Goal: Navigation & Orientation: Find specific page/section

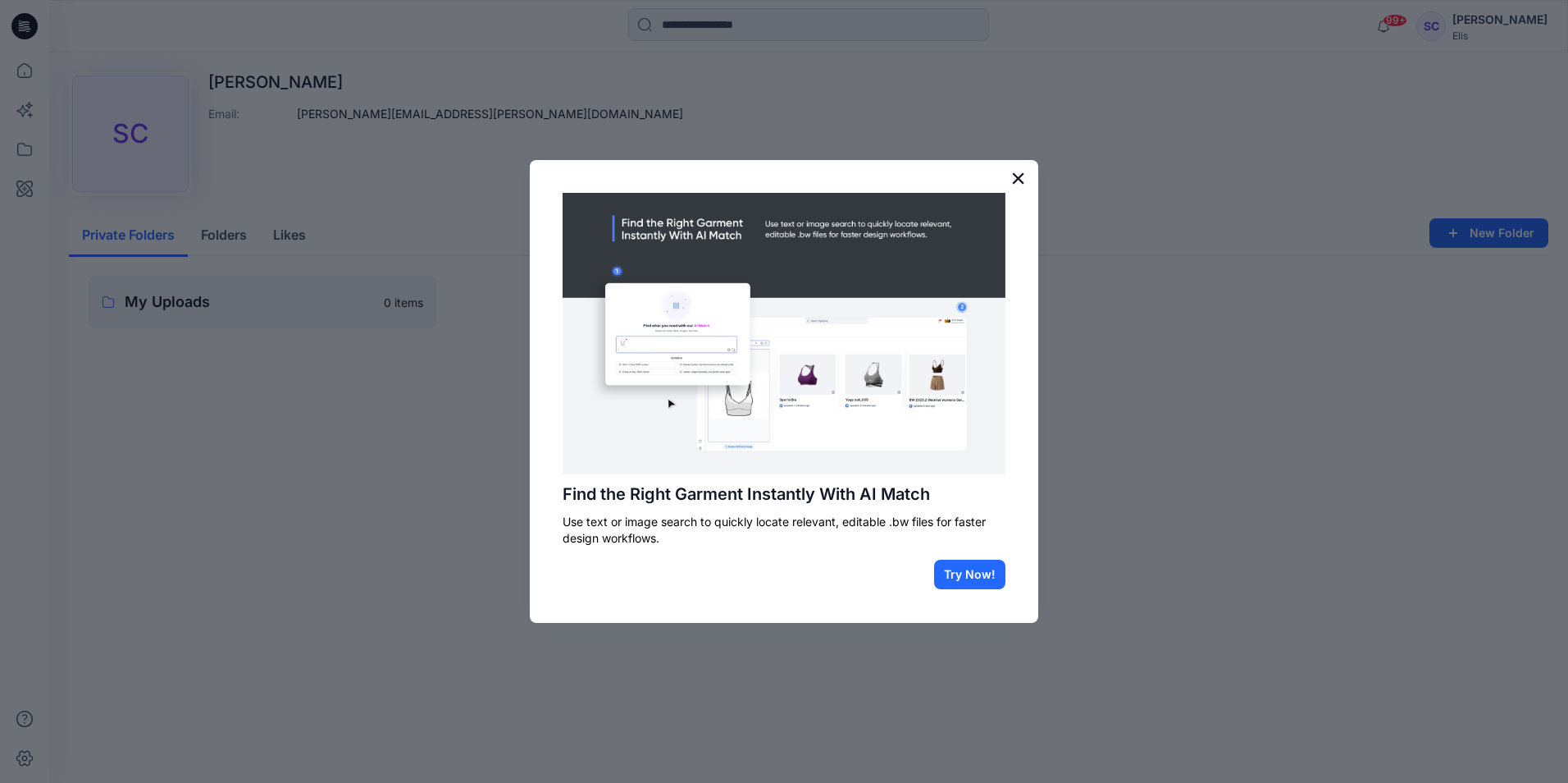
click at [1017, 175] on button "×" at bounding box center [1018, 177] width 15 height 26
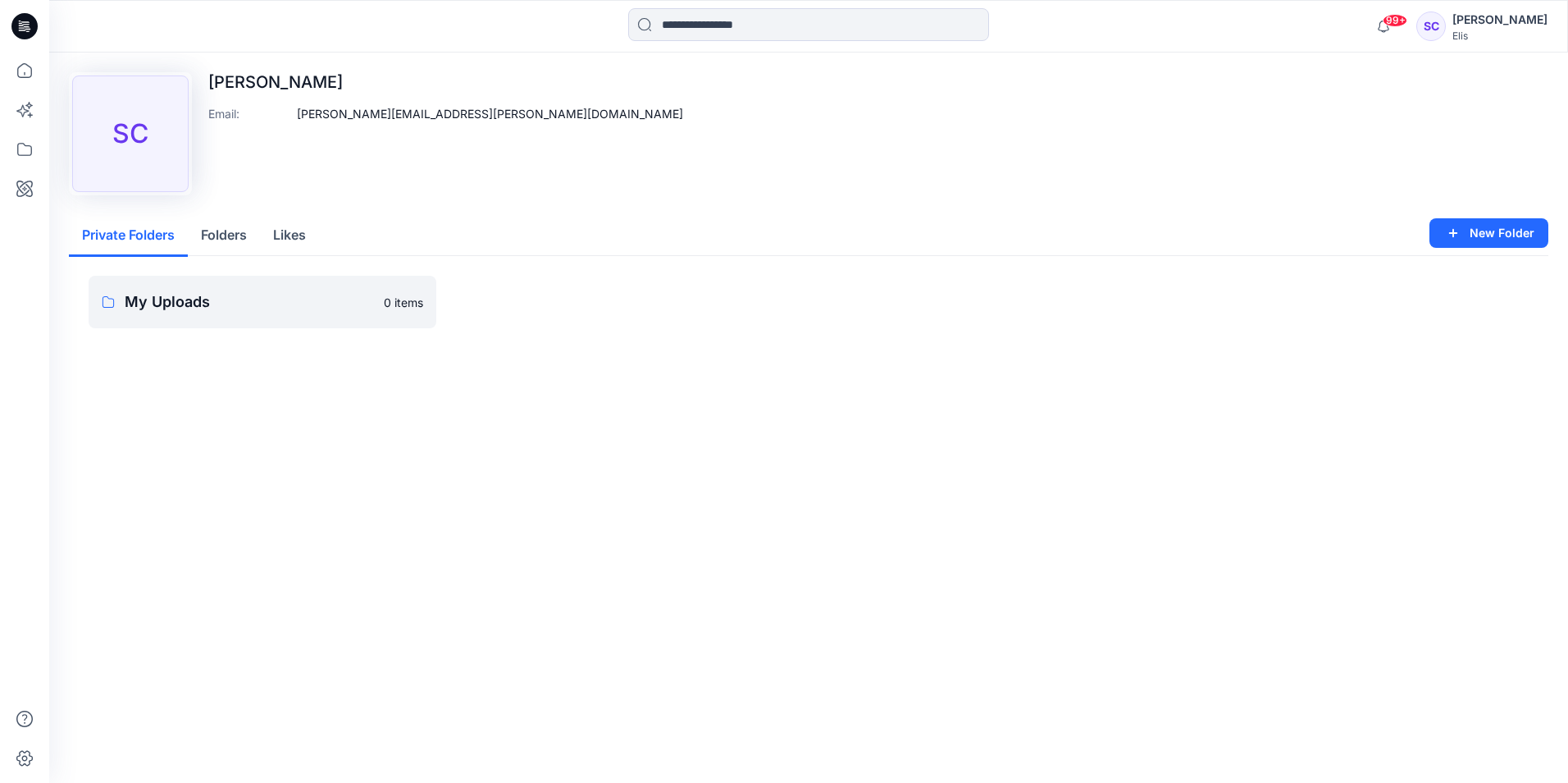
click at [212, 231] on button "Folders" at bounding box center [224, 236] width 72 height 42
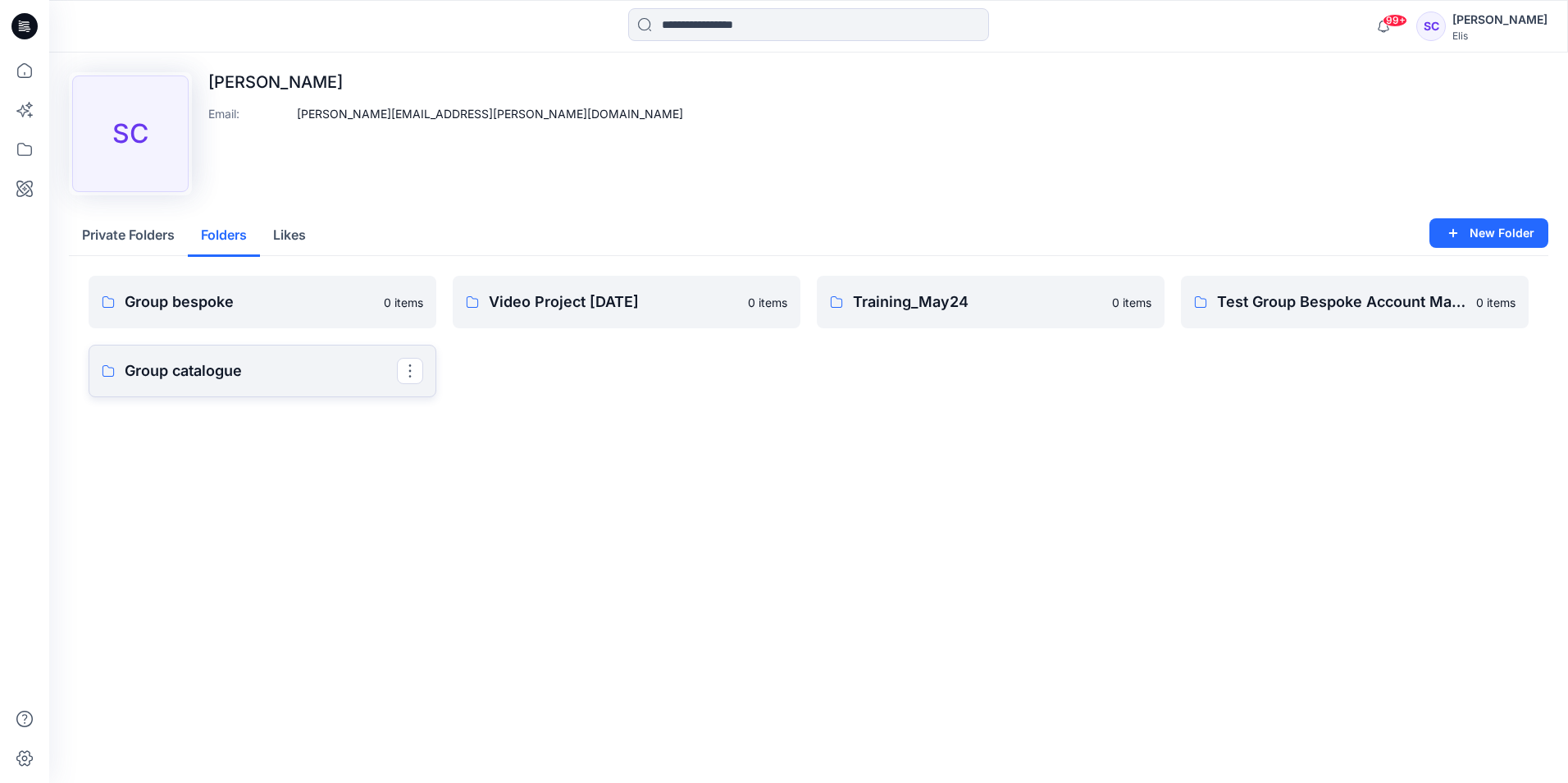
click at [168, 370] on p "Group catalogue" at bounding box center [261, 370] width 273 height 23
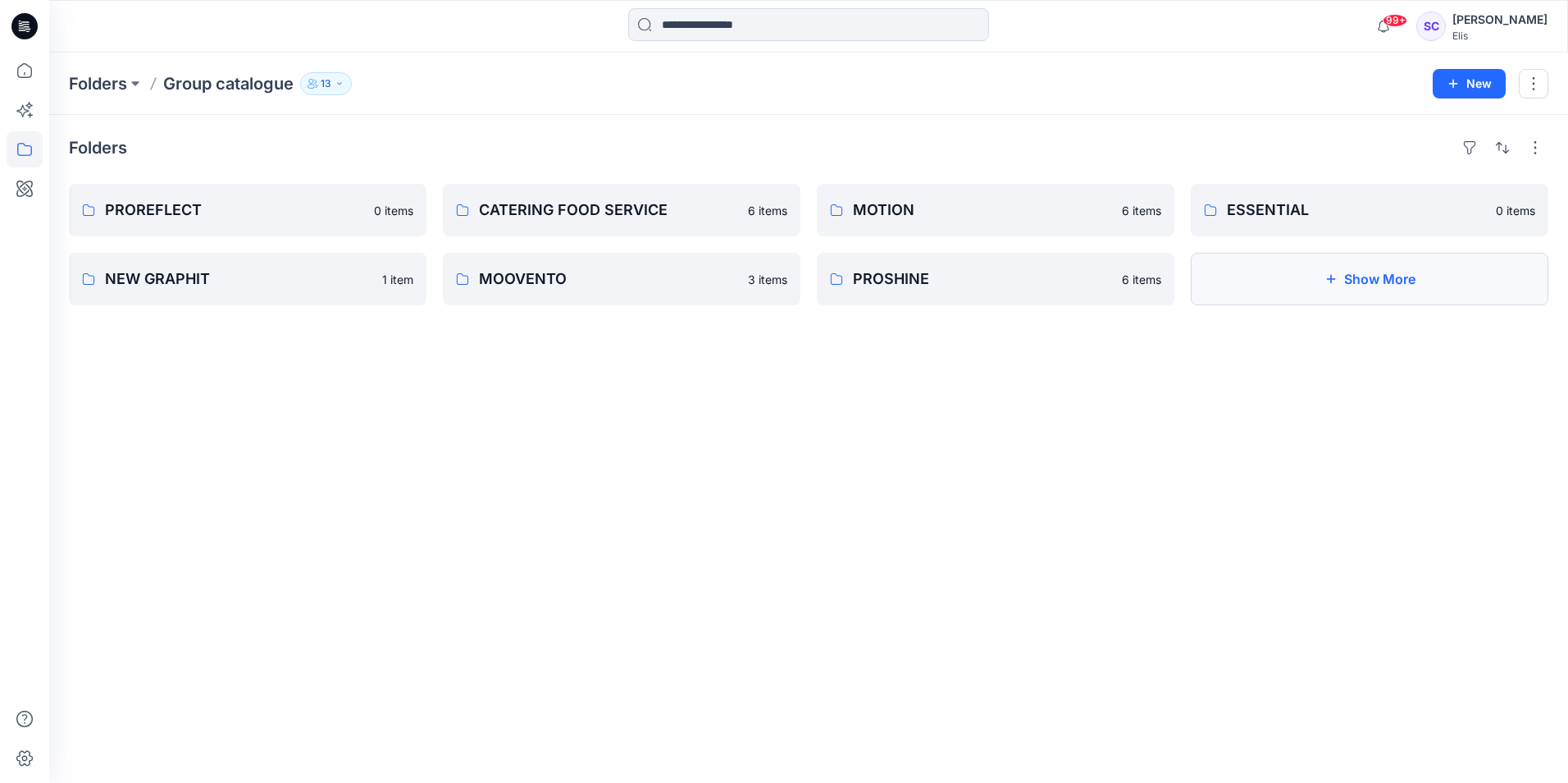
click at [1365, 271] on button "Show More" at bounding box center [1369, 279] width 357 height 53
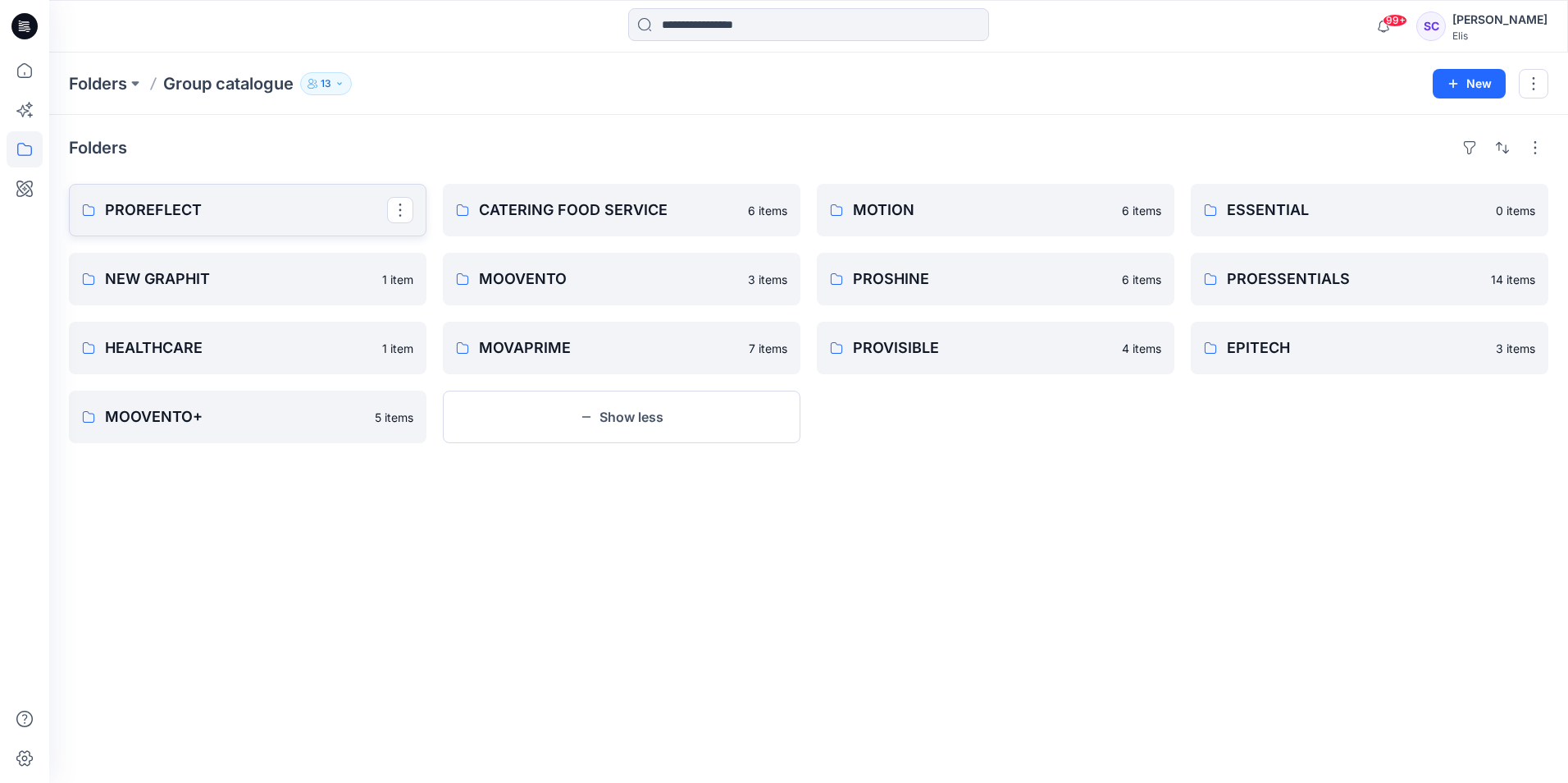
click at [177, 202] on p "PROREFLECT" at bounding box center [246, 209] width 282 height 23
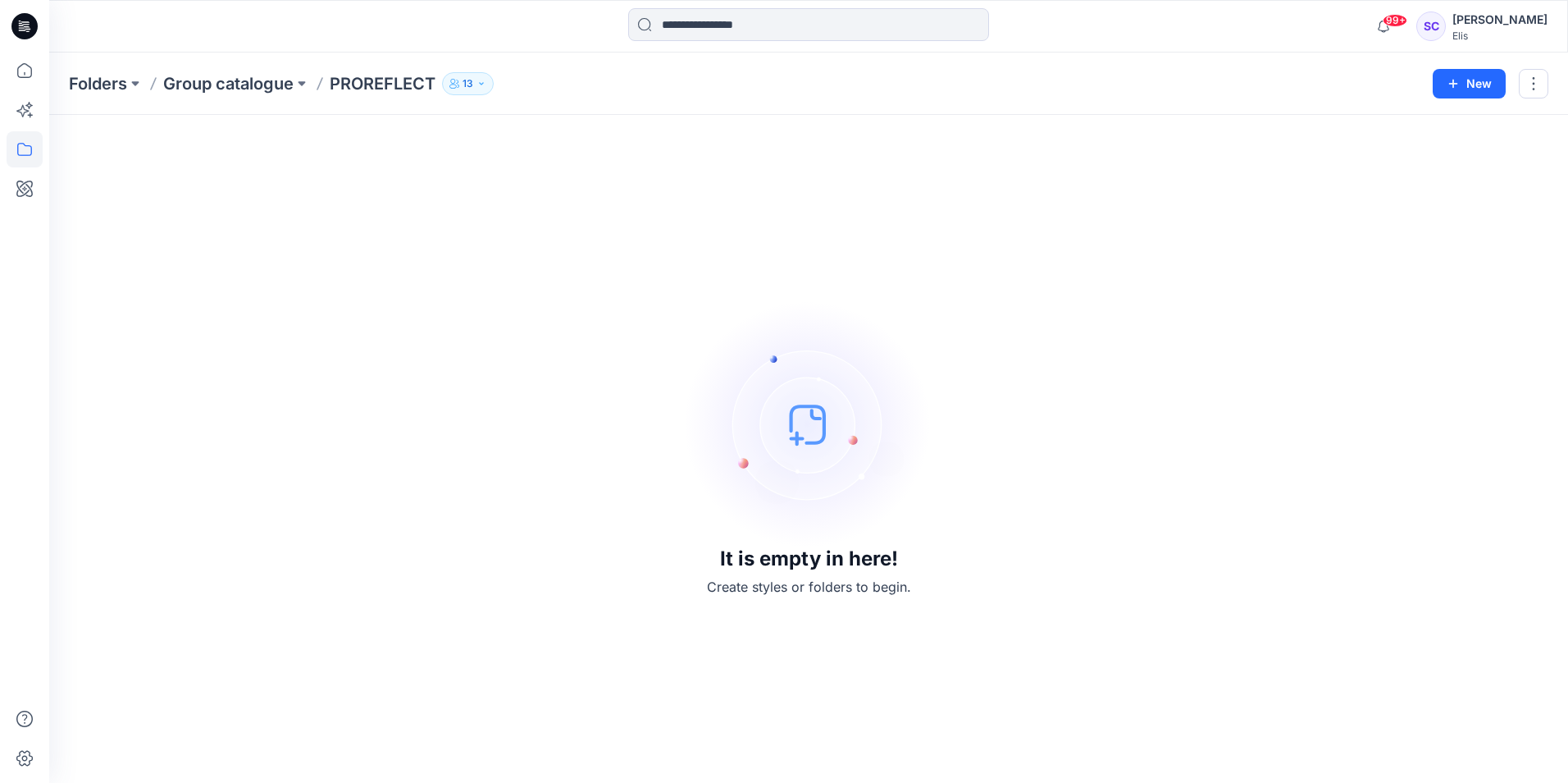
click at [466, 82] on p "13" at bounding box center [468, 84] width 11 height 18
click at [368, 196] on div "It is empty in here! Create styles or folders to begin." at bounding box center [809, 448] width 1480 height 628
